Goal: Find specific page/section: Find specific page/section

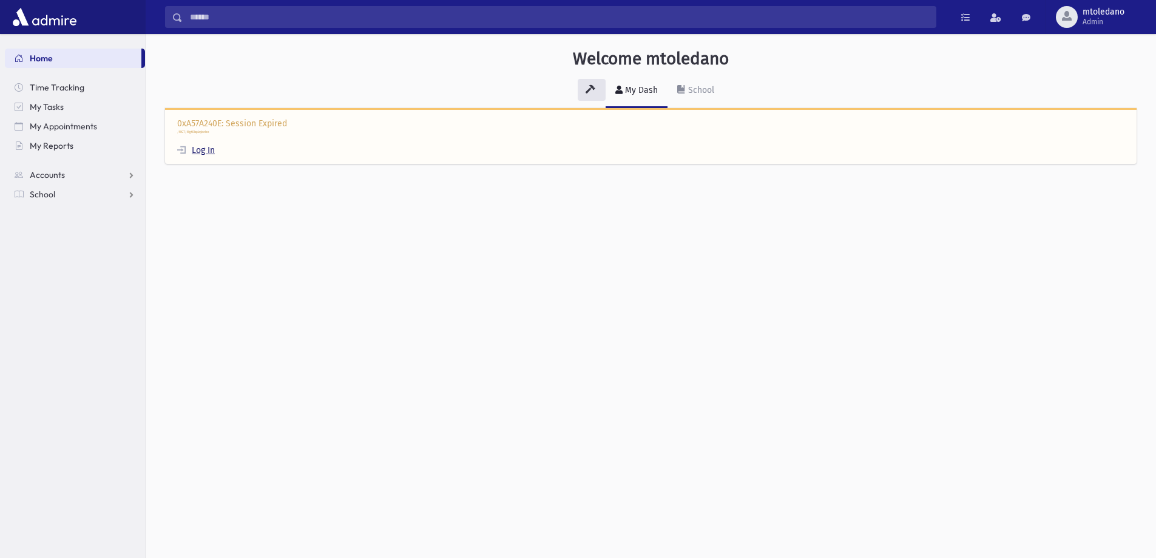
click at [215, 149] on link "Log In" at bounding box center [196, 150] width 38 height 10
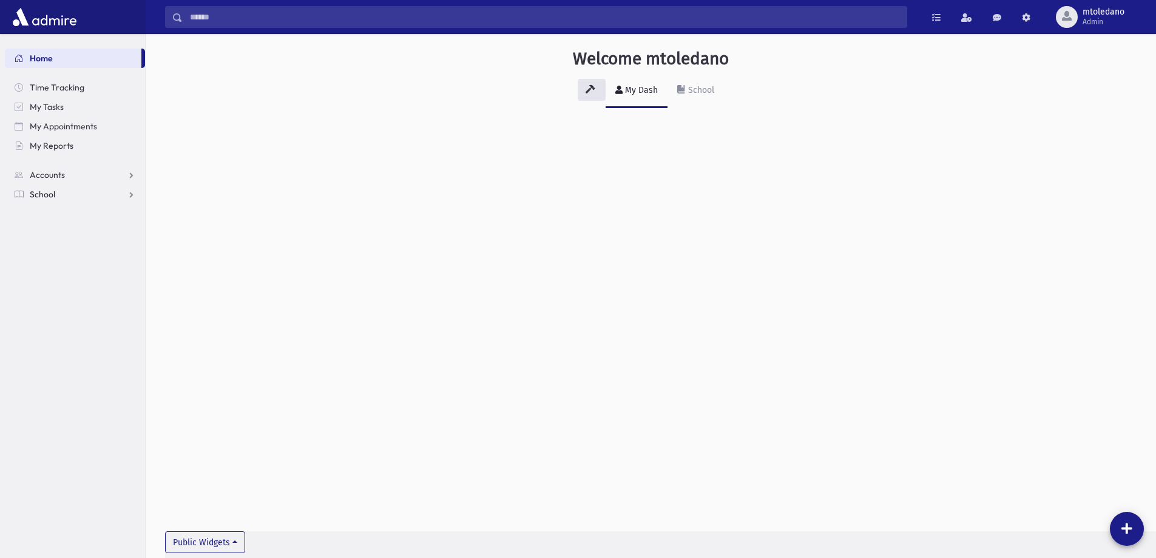
click at [53, 198] on span "School" at bounding box center [42, 194] width 25 height 11
click at [55, 211] on span "Students" at bounding box center [52, 213] width 33 height 11
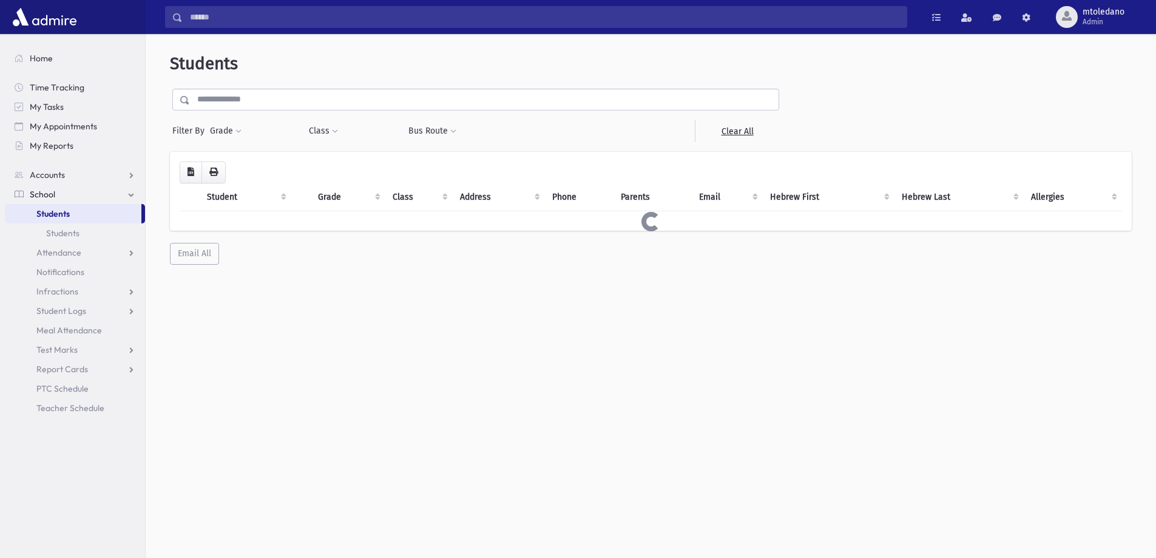
click at [295, 93] on input "text" at bounding box center [484, 100] width 589 height 22
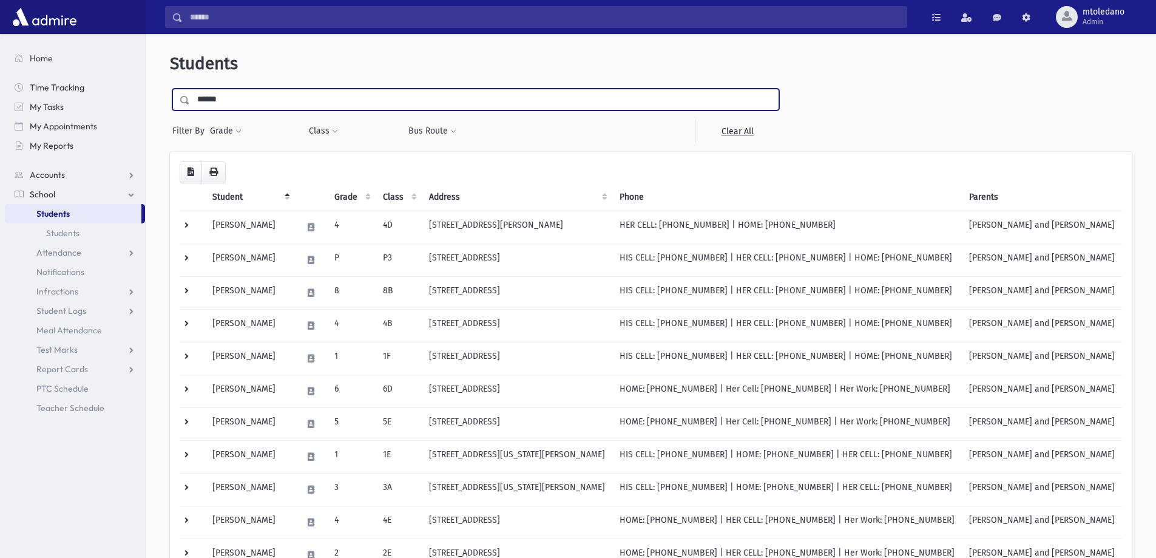
type input "******"
click at [170, 89] on input "submit" at bounding box center [187, 97] width 34 height 16
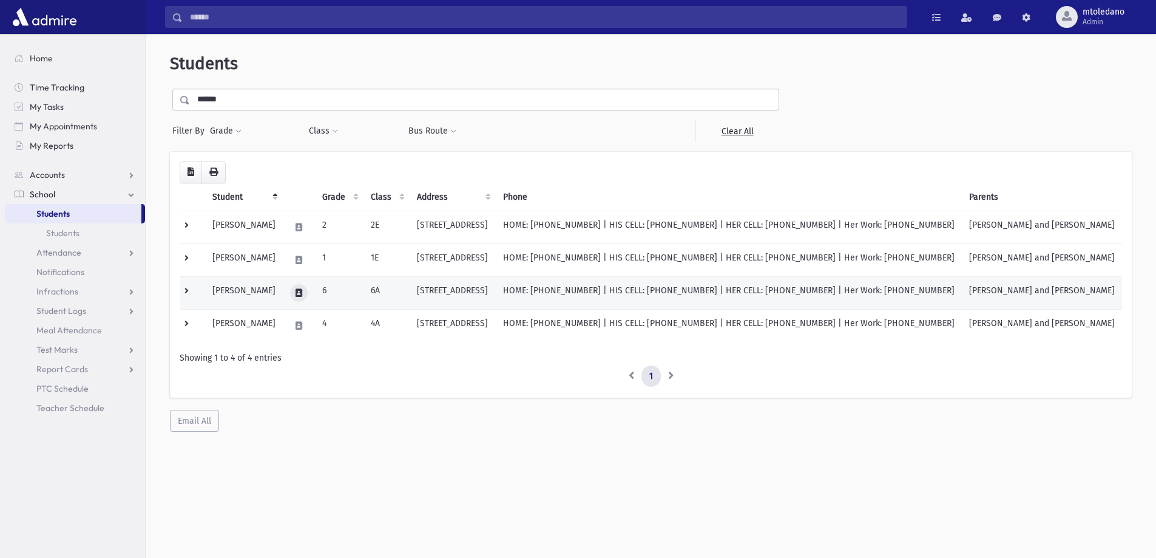
click at [299, 290] on button at bounding box center [299, 293] width 18 height 18
click at [334, 289] on icon "button" at bounding box center [336, 293] width 10 height 8
